Goal: Understand process/instructions: Learn how to perform a task or action

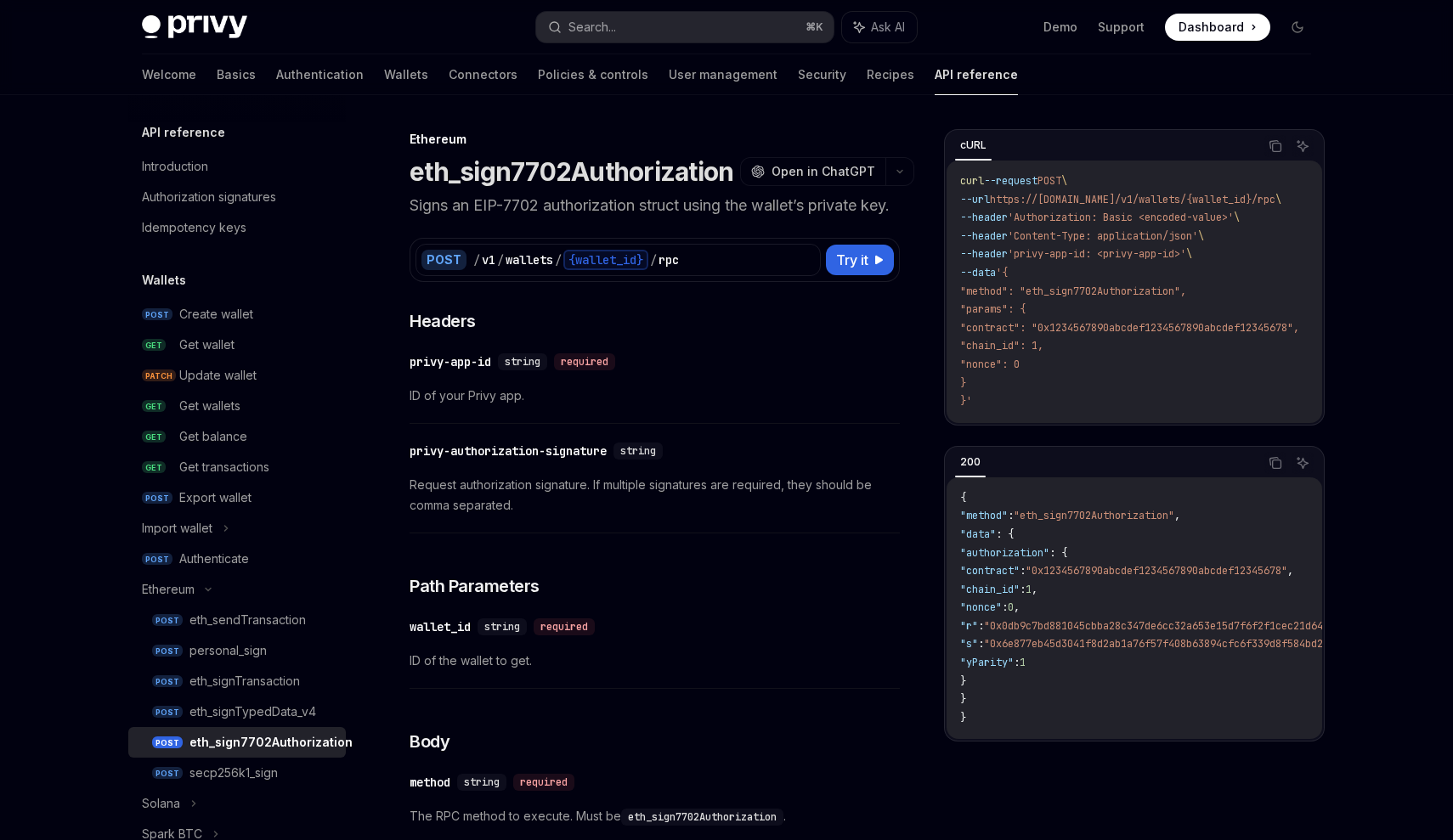
click at [586, 158] on h1 "eth_sign7702Authorization" at bounding box center [572, 171] width 324 height 30
click at [813, 162] on button "OpenAI Open in ChatGPT" at bounding box center [813, 172] width 145 height 29
click at [900, 167] on button "button" at bounding box center [900, 172] width 29 height 29
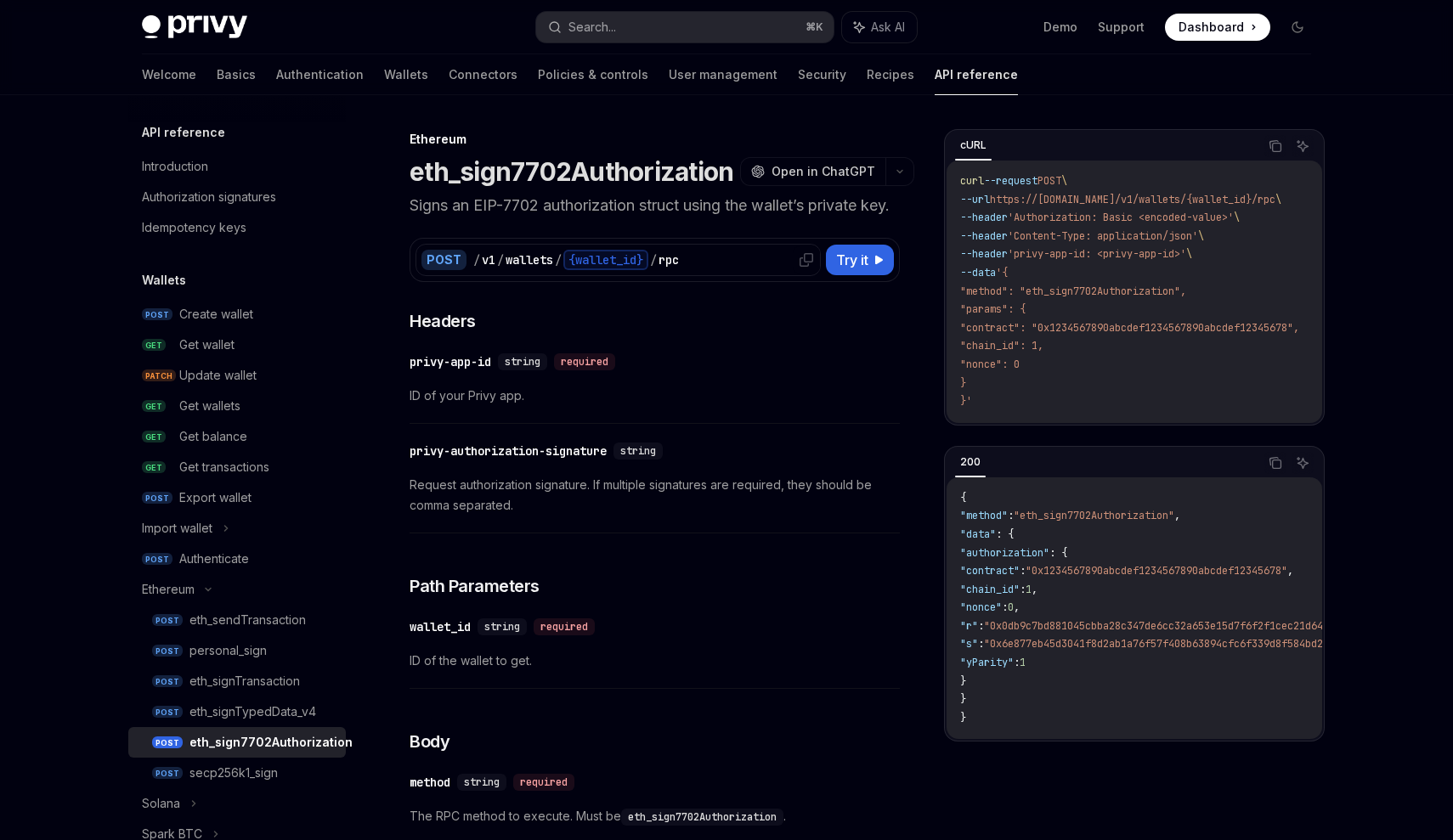
click at [648, 270] on div "{wallet_id}" at bounding box center [605, 260] width 85 height 20
click at [849, 270] on span "Try it" at bounding box center [852, 260] width 32 height 20
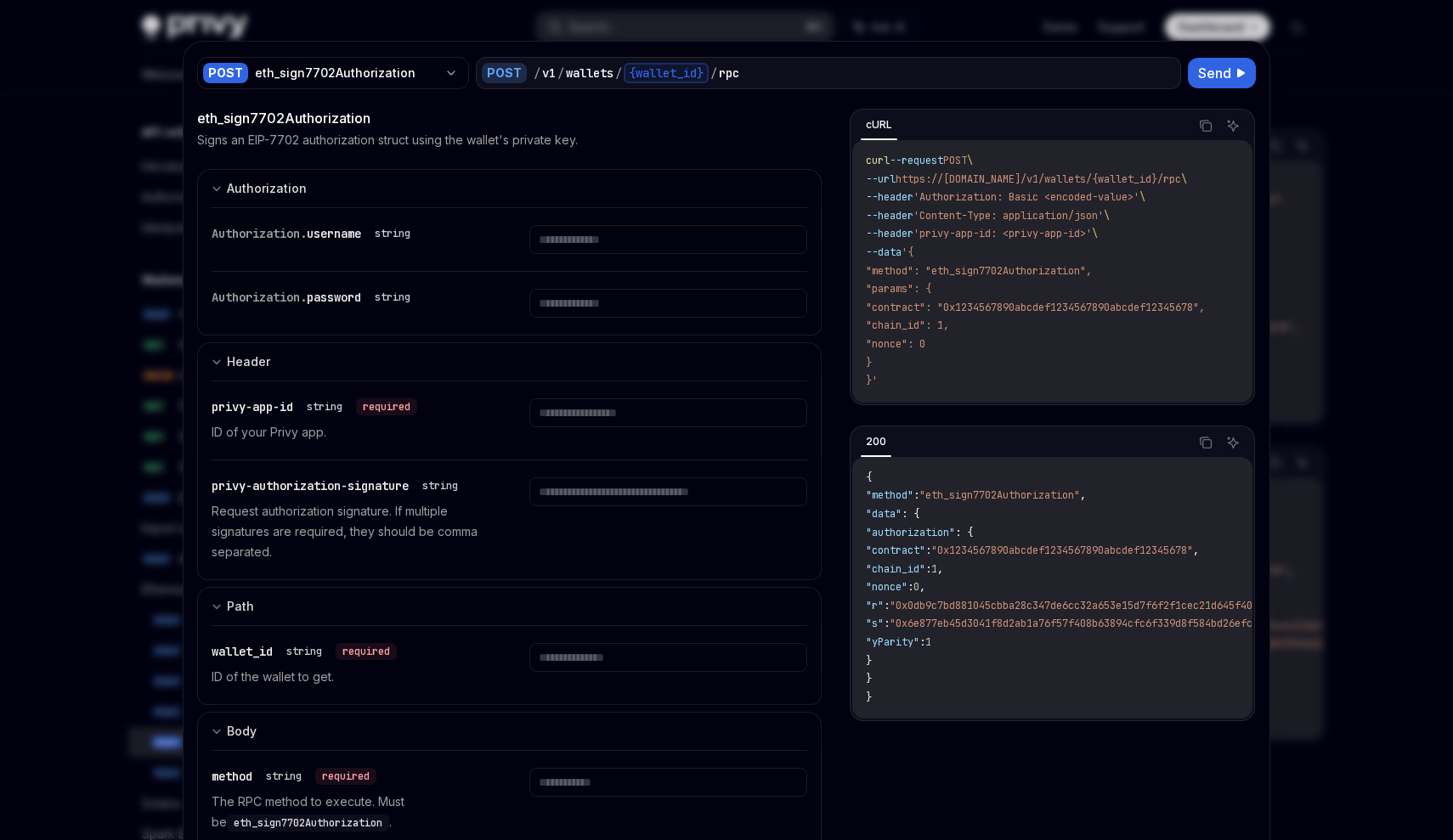
click at [148, 231] on div at bounding box center [726, 420] width 1453 height 840
type textarea "*"
